Goal: Task Accomplishment & Management: Use online tool/utility

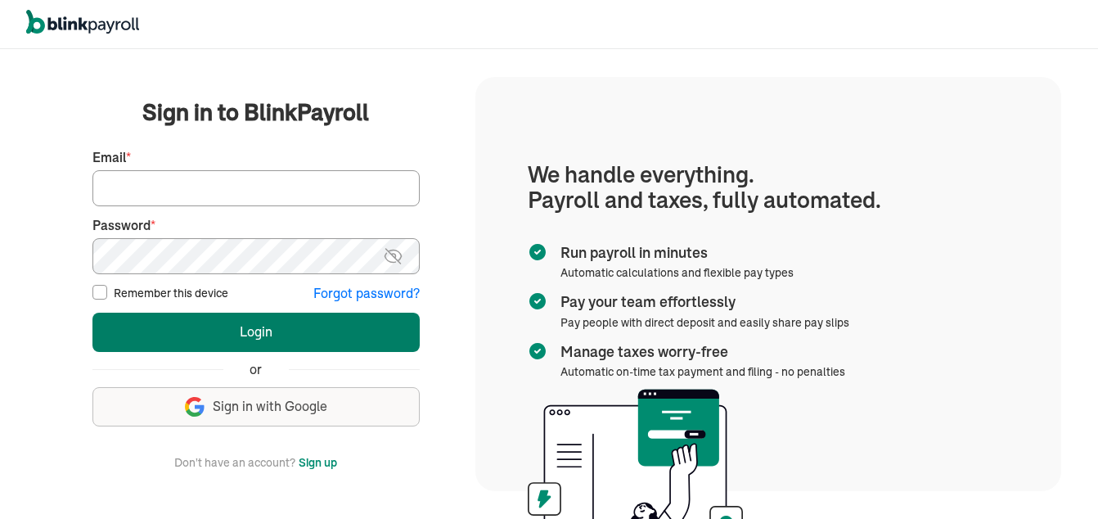
type input "sdcrossett@gmail.com"
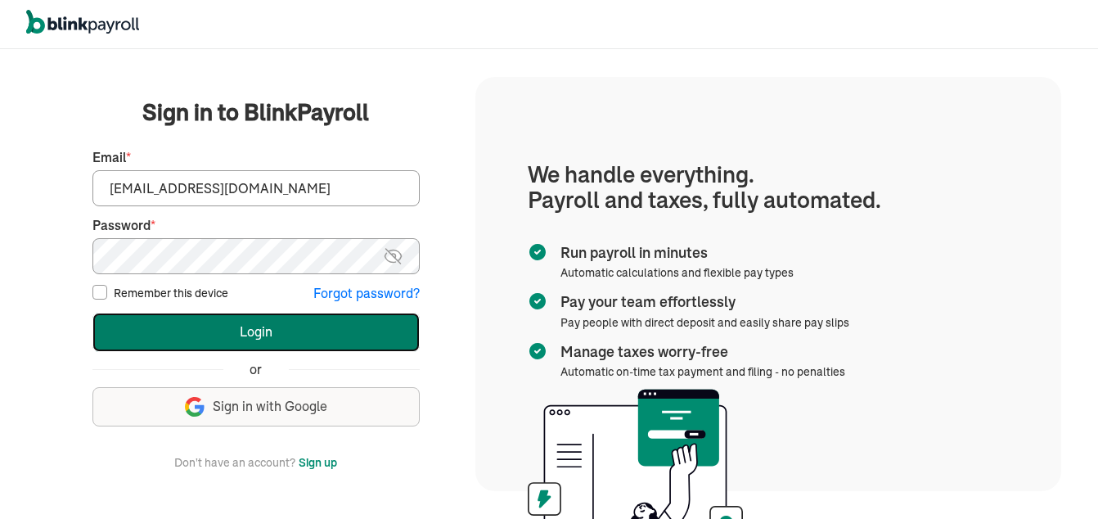
click at [306, 330] on button "Login" at bounding box center [255, 332] width 327 height 39
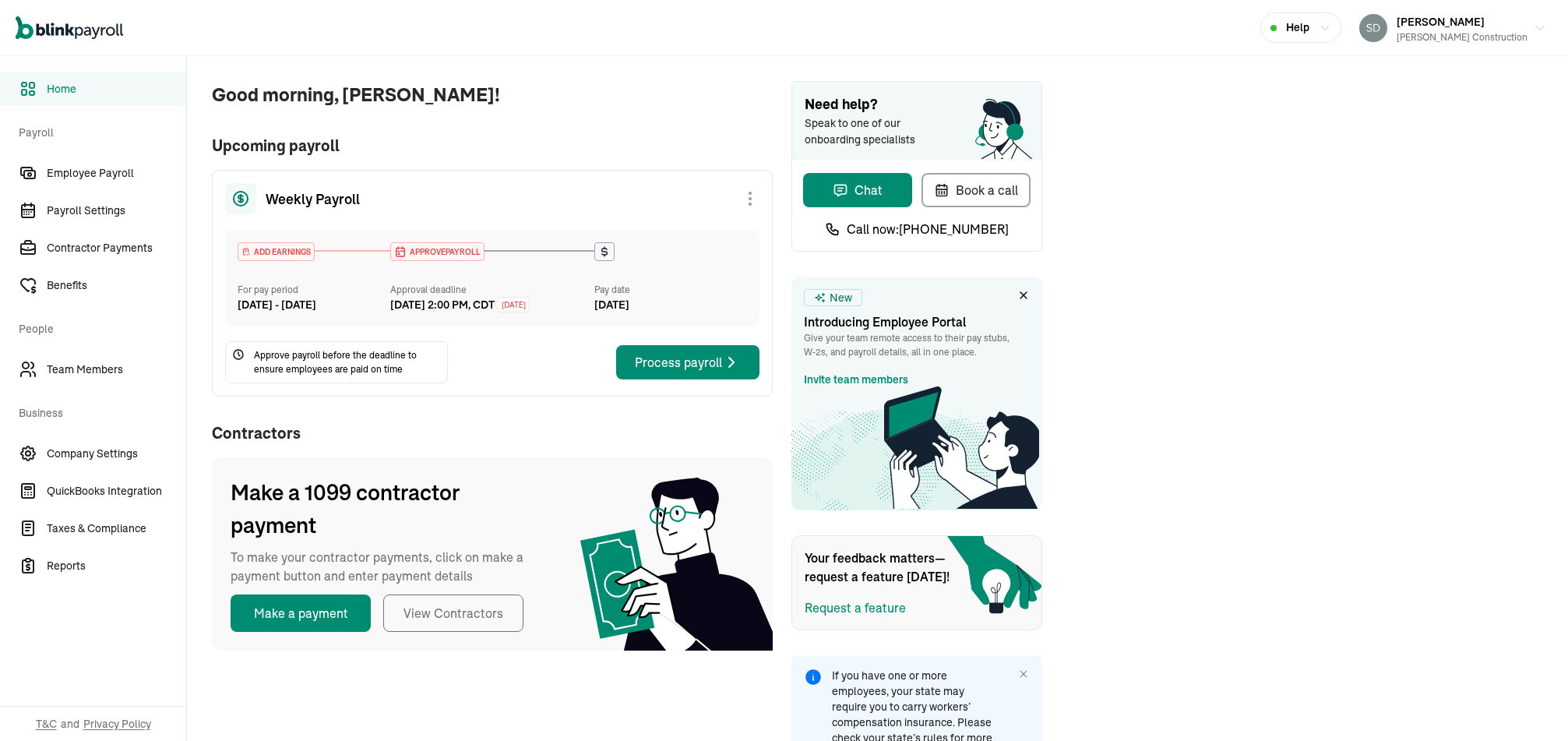
click at [589, 396] on div "Weekly Payroll ADD EARNINGS For pay period Oct 4 - Oct 10, 2025 APPROVE PAYROLL…" at bounding box center [492, 283] width 561 height 227
click at [685, 371] on div "Process payroll" at bounding box center [687, 363] width 106 height 19
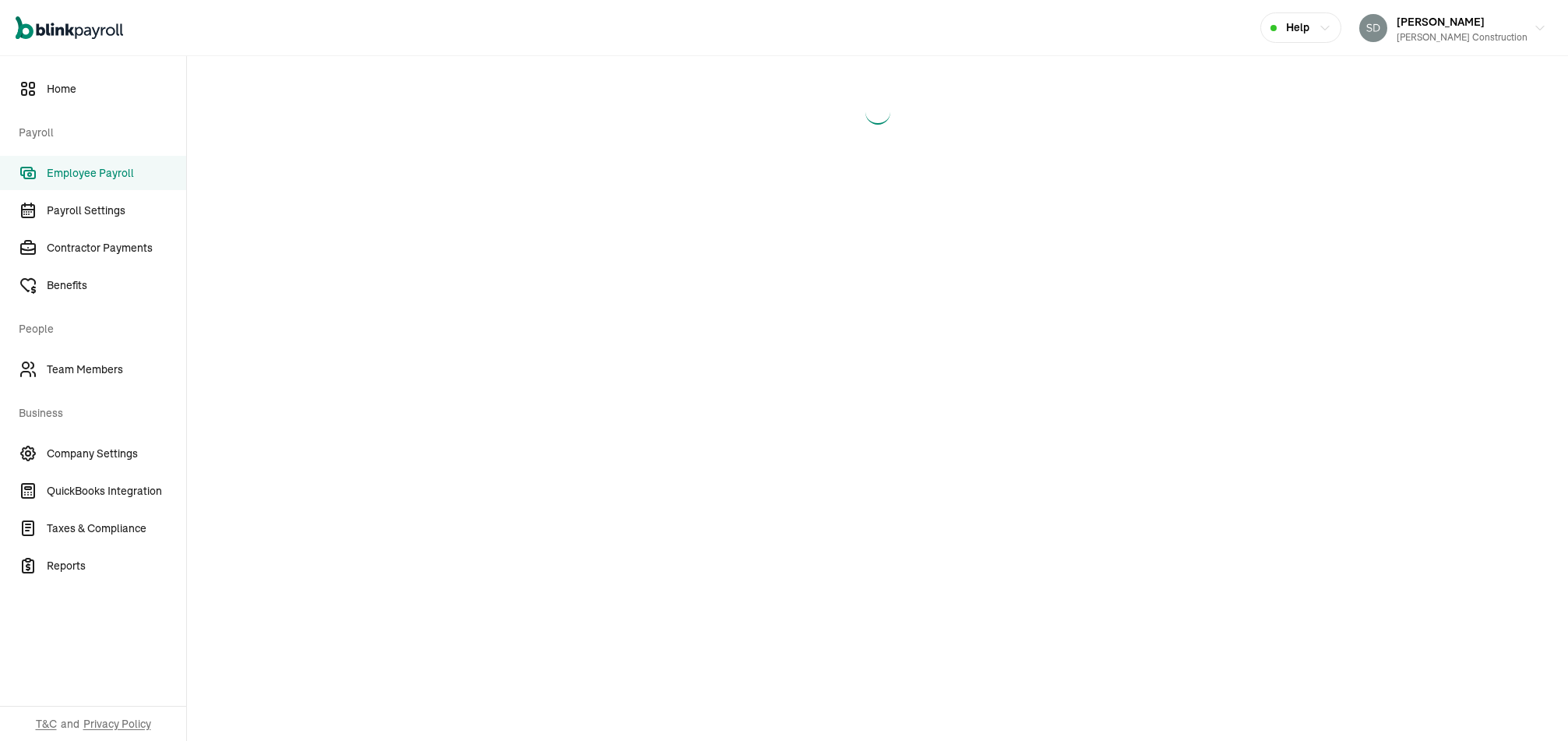
select select "direct_deposit"
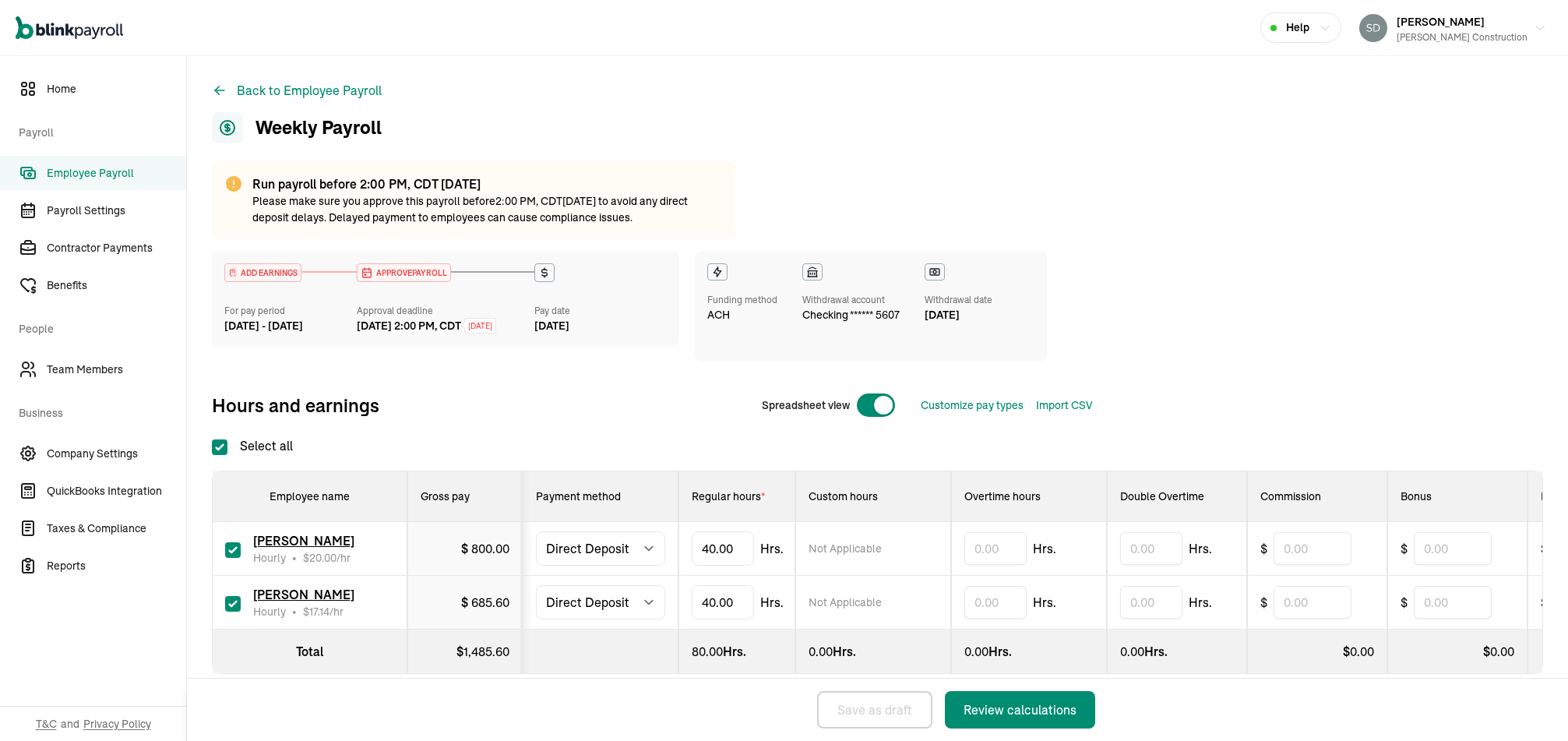
click at [231, 551] on input "checkbox" at bounding box center [232, 550] width 15 height 15
checkbox input "false"
type input "0.00"
click at [229, 611] on input "checkbox" at bounding box center [232, 604] width 15 height 15
checkbox input "false"
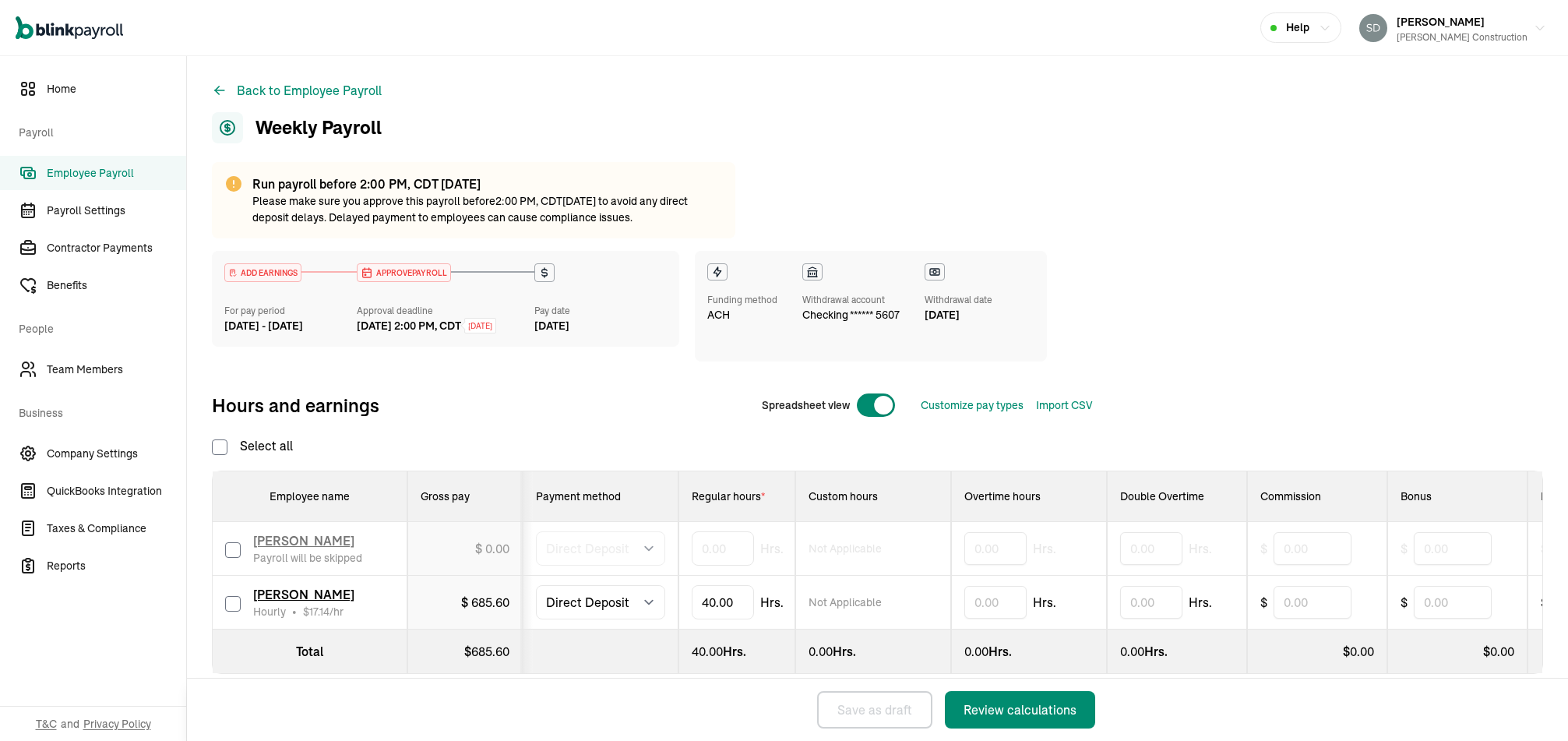
checkbox input "false"
type input "0.00"
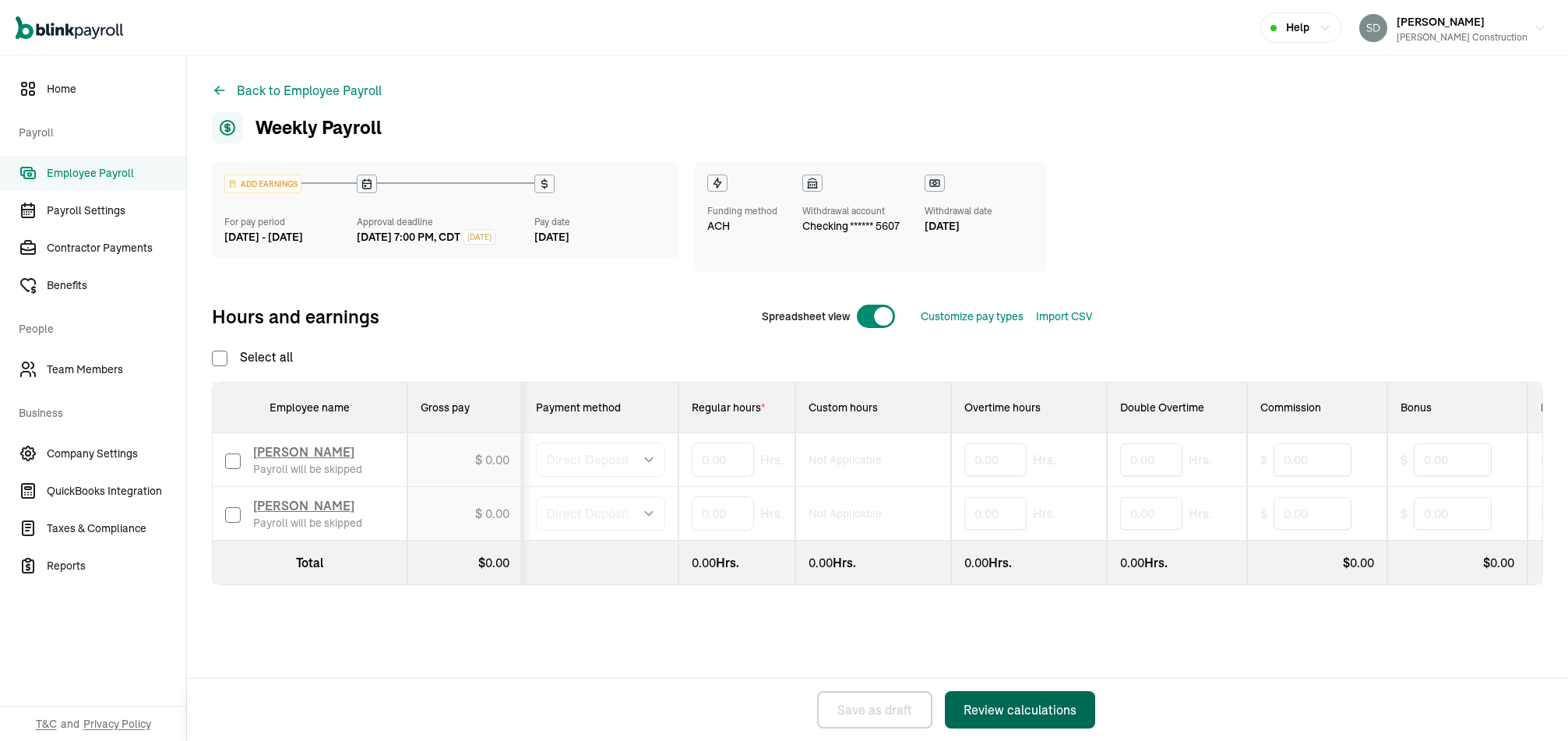
click at [991, 699] on button "Review calculations" at bounding box center [1020, 710] width 150 height 37
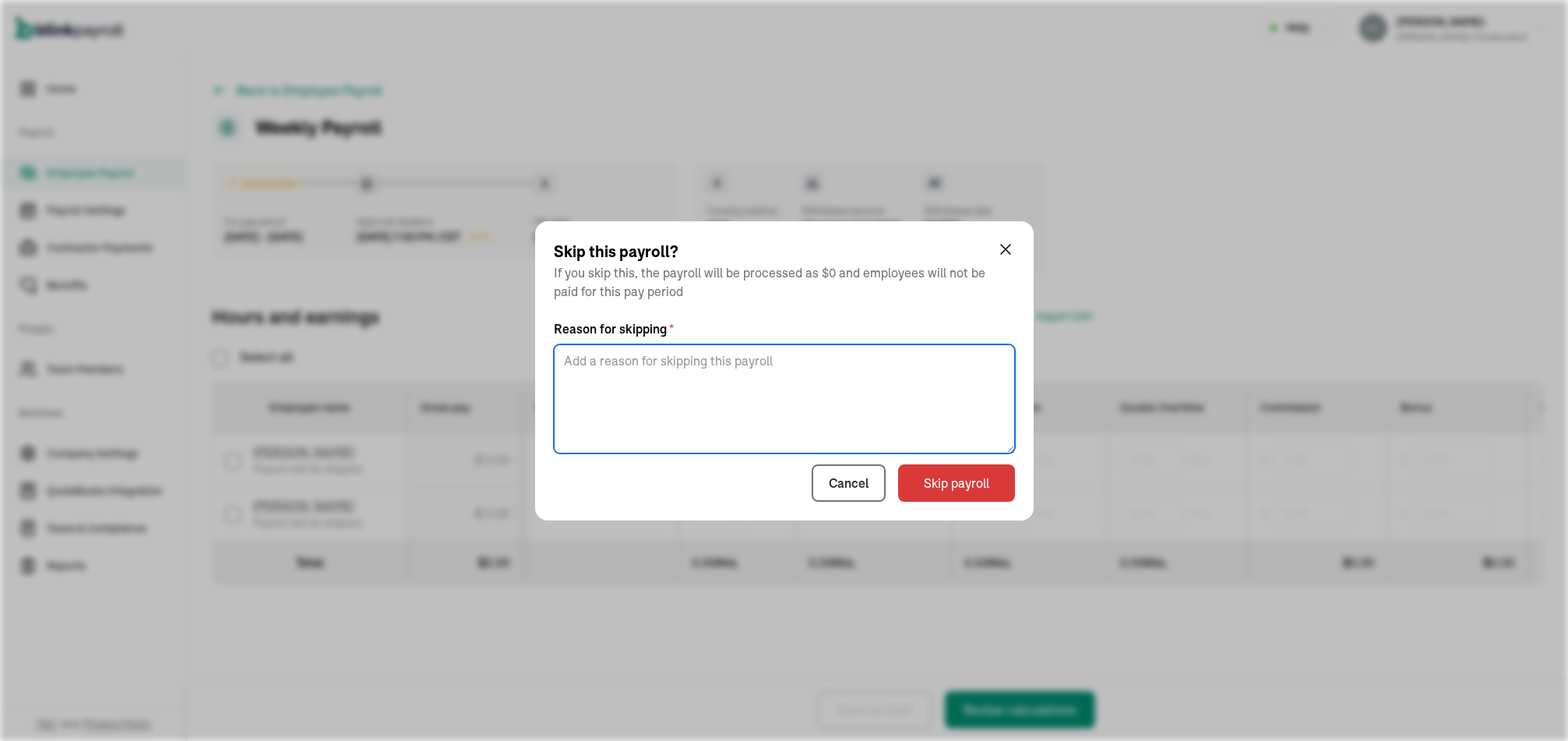
click at [864, 395] on textarea at bounding box center [784, 399] width 461 height 110
type textarea "Government shut down effected jobs"
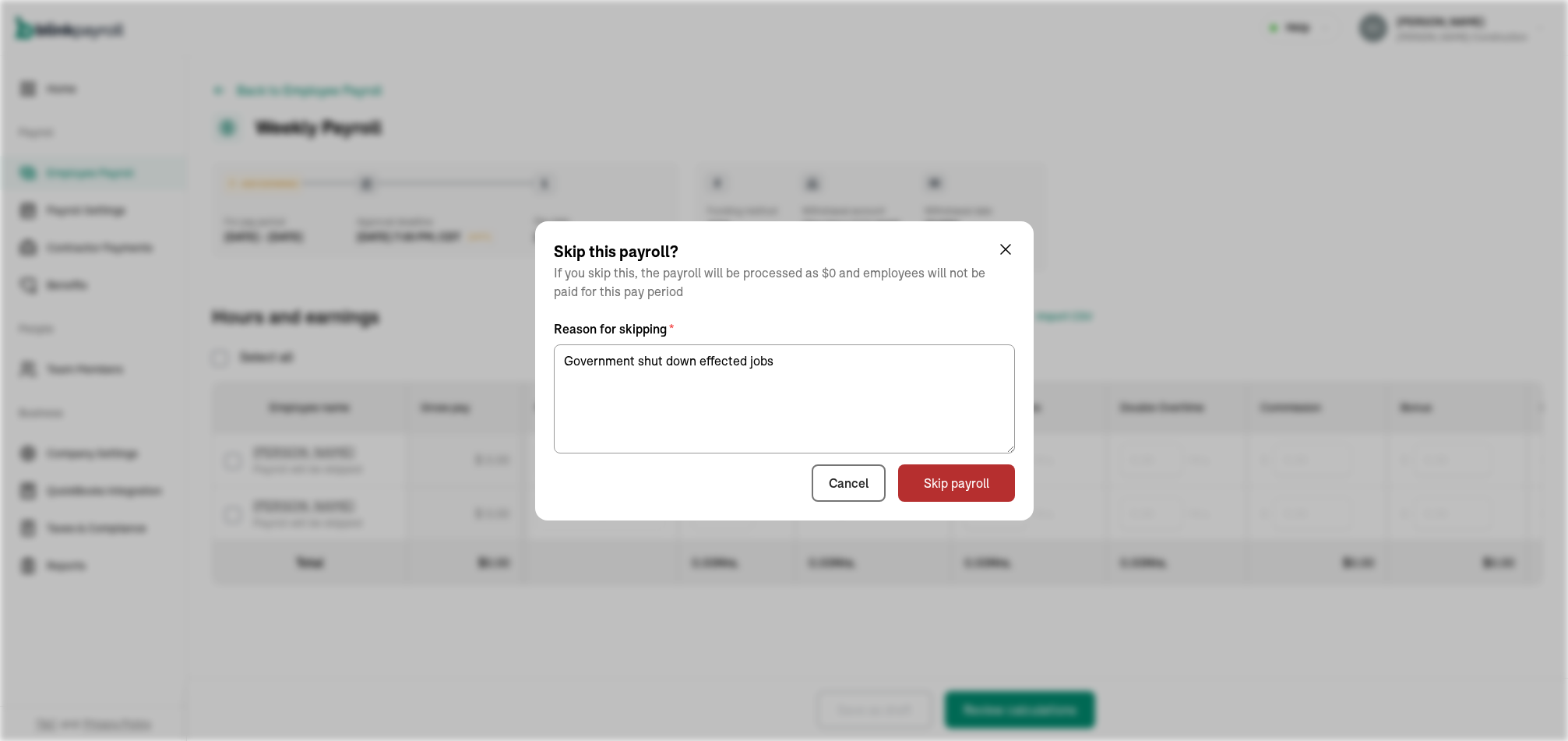
click at [956, 466] on button "Skip payroll" at bounding box center [956, 483] width 117 height 37
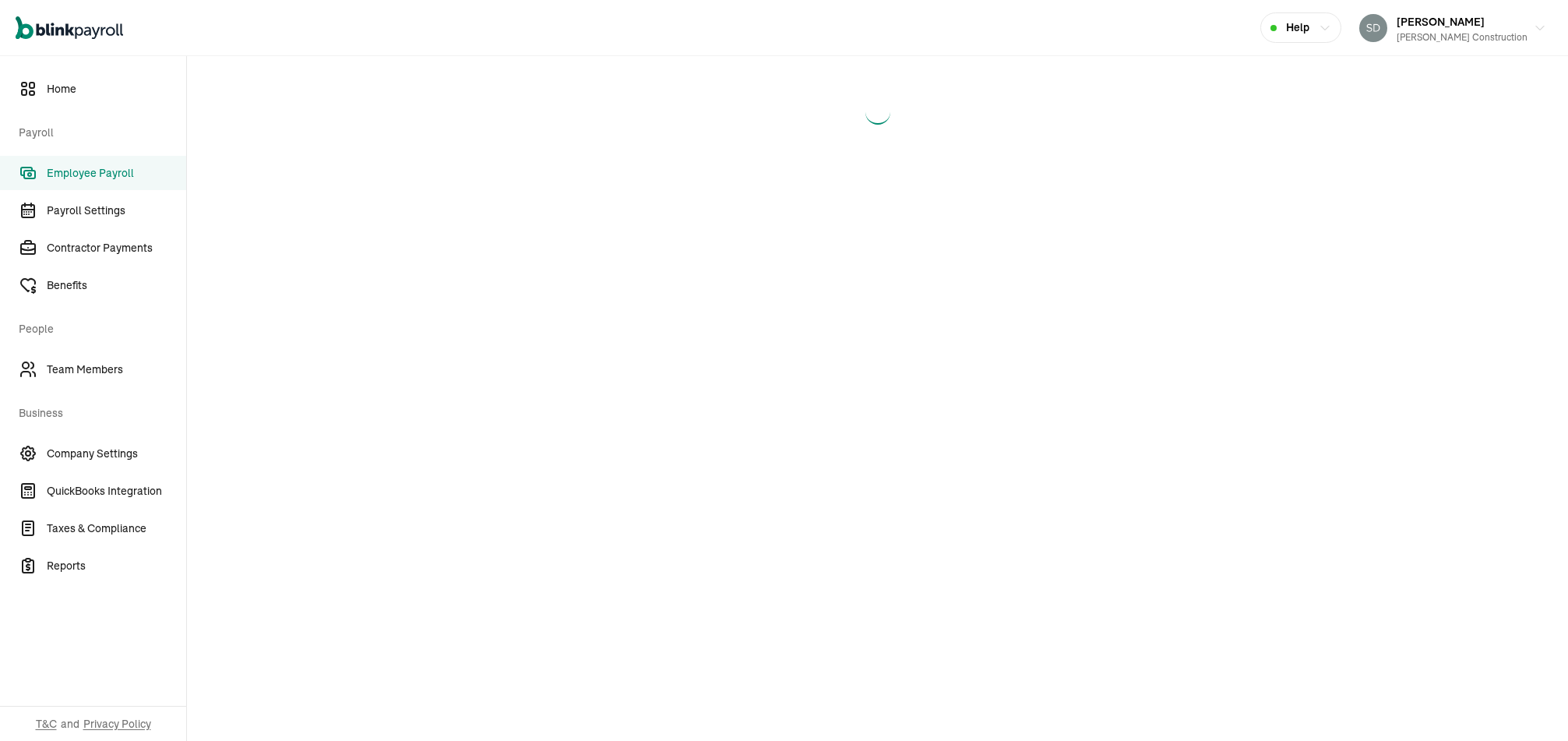
select select "direct_deposit"
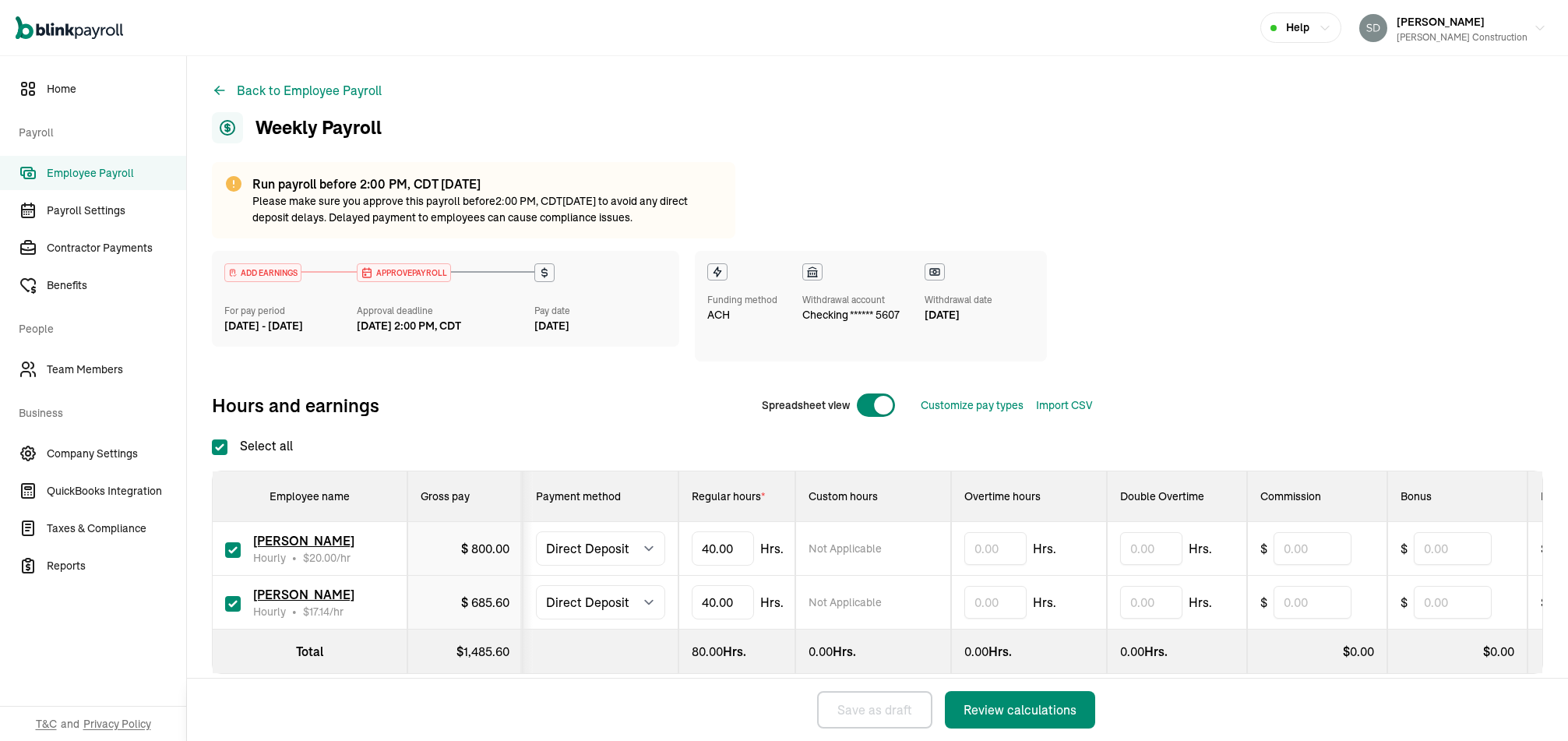
checkbox input "true"
